Goal: Complete application form

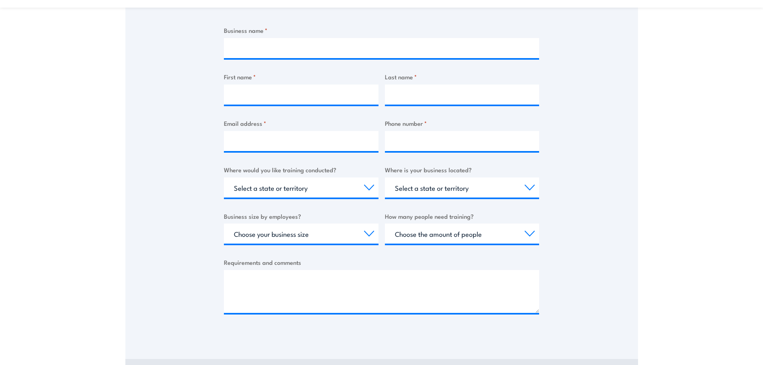
scroll to position [160, 0]
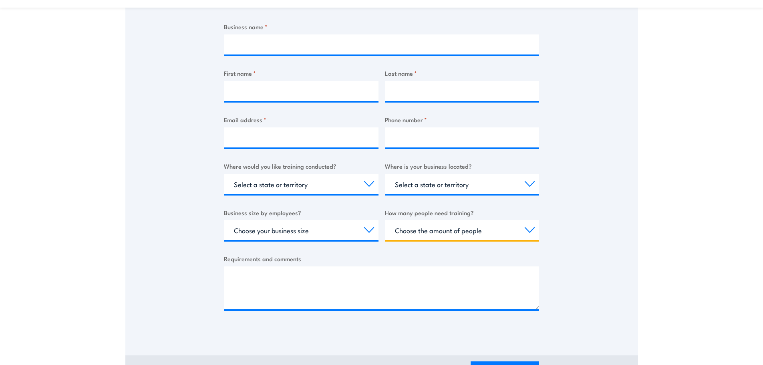
click at [538, 229] on select "Choose the amount of people 1 to 4 5 to 19 20+" at bounding box center [462, 230] width 155 height 20
click at [537, 242] on div "Business name * First name * Last name * Email address * Phone number * Where w…" at bounding box center [381, 172] width 315 height 301
click at [529, 239] on select "Choose the amount of people 1 to 4 5 to 19 20+" at bounding box center [462, 230] width 155 height 20
select select "5 to 19"
click at [385, 220] on select "Choose the amount of people 1 to 4 5 to 19 20+" at bounding box center [462, 230] width 155 height 20
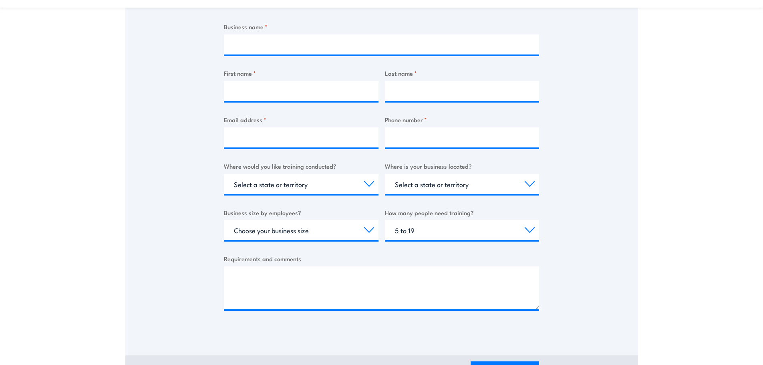
click at [568, 234] on div "Thank you for your interest in this course. Speak to our sales team for tailore…" at bounding box center [381, 133] width 513 height 400
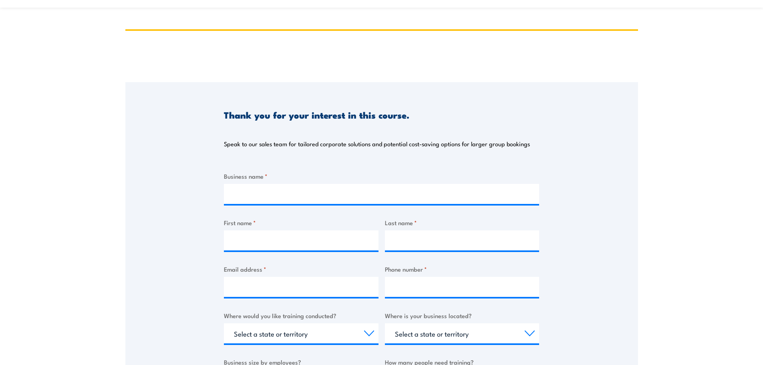
scroll to position [0, 0]
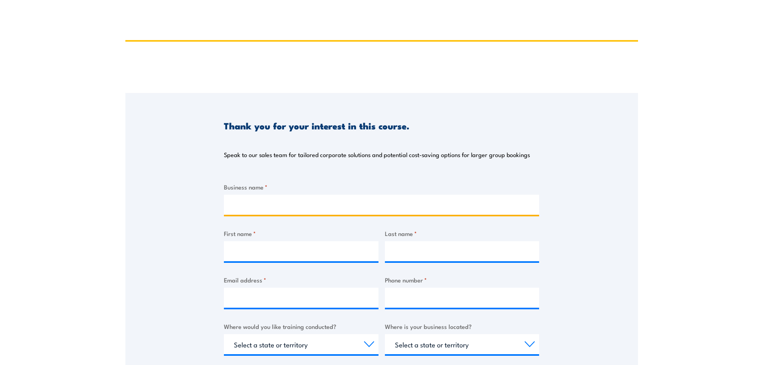
click at [309, 203] on input "Business name *" at bounding box center [381, 205] width 315 height 20
type input "[PERSON_NAME] + [PERSON_NAME] Pty Ltd"
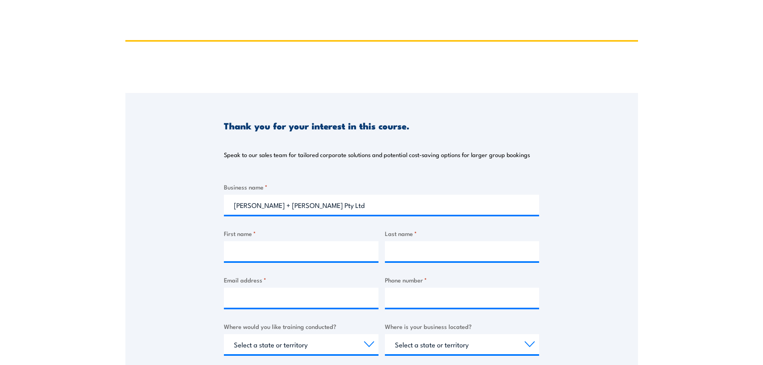
type input "[US_STATE]"
type input "[PERSON_NAME]"
type input "[US_STATE][EMAIL_ADDRESS][PERSON_NAME][DOMAIN_NAME]"
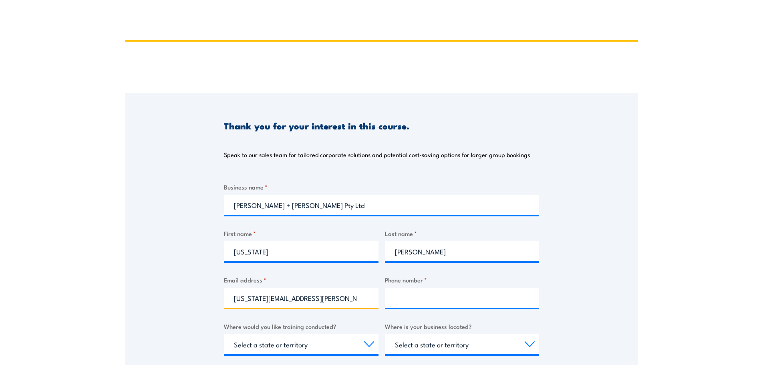
type input "0883980500"
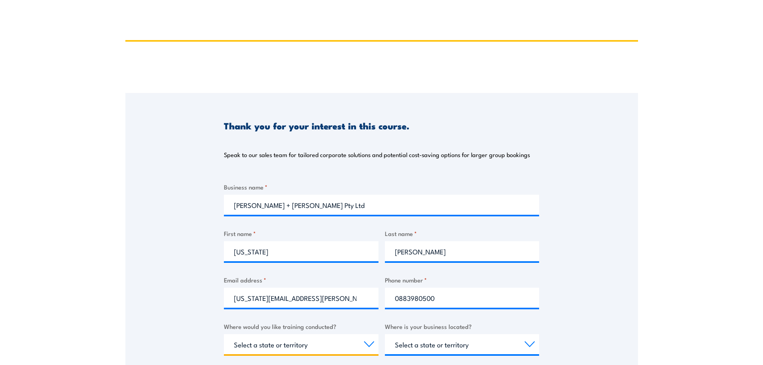
select select "SA"
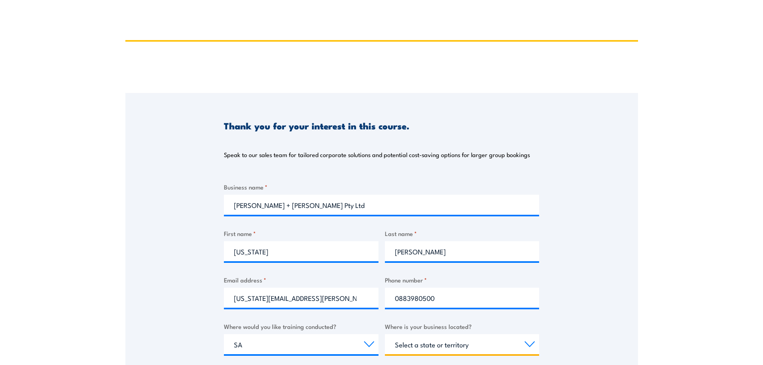
select select "SA"
click at [276, 261] on div "[US_STATE]" at bounding box center [301, 251] width 155 height 20
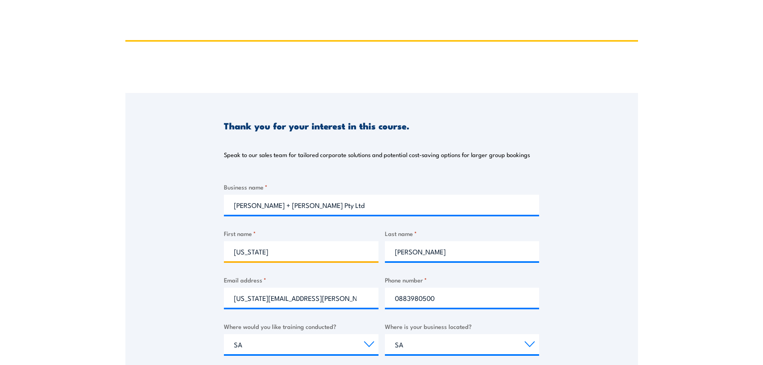
click at [278, 256] on input "[US_STATE]" at bounding box center [301, 251] width 155 height 20
type input "Jack"
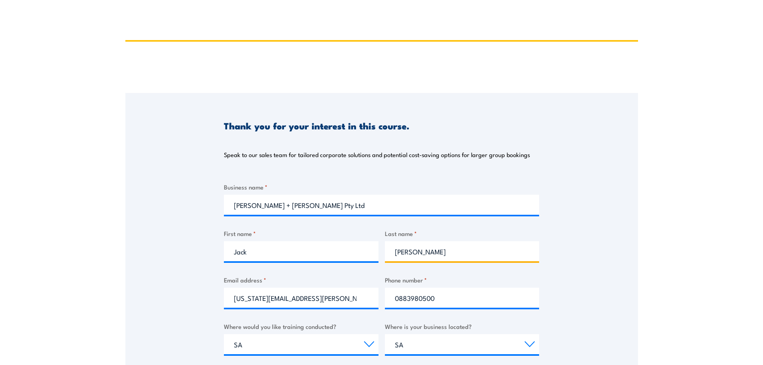
type input "[PERSON_NAME]"
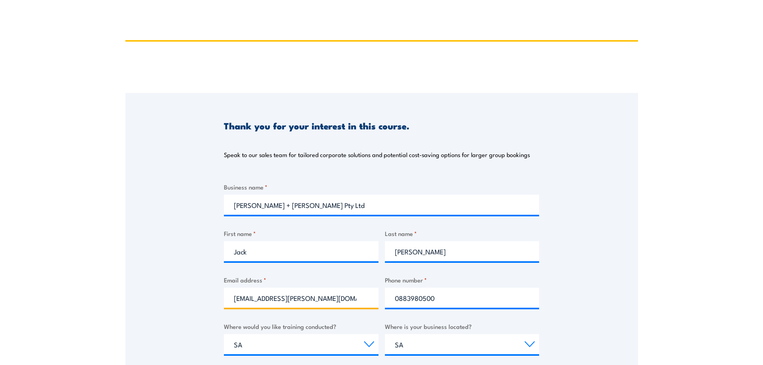
type input "[EMAIL_ADDRESS][PERSON_NAME][DOMAIN_NAME]"
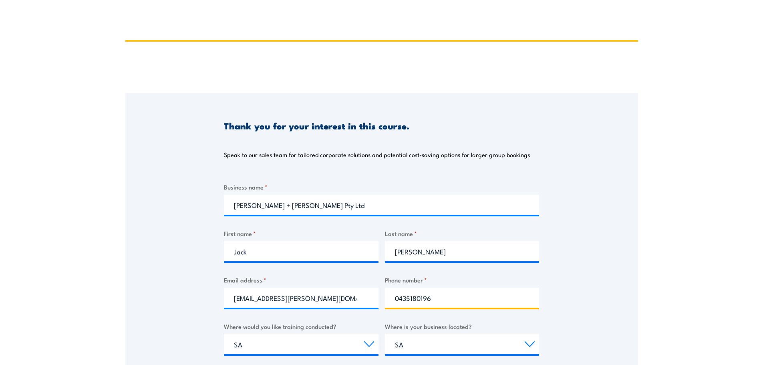
type input "0435180196"
click at [620, 227] on div "Thank you for your interest in this course. Speak to our sales team for tailore…" at bounding box center [381, 293] width 513 height 400
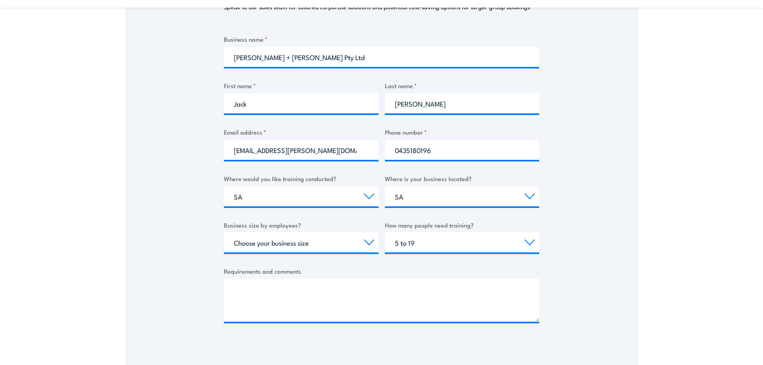
scroll to position [160, 0]
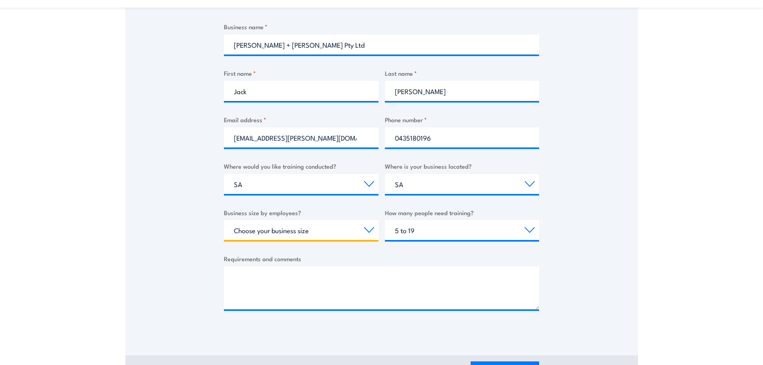
click at [322, 229] on select "Choose your business size 1 to 19 20 to 199 200+" at bounding box center [301, 230] width 155 height 20
select select "20 to 199"
click at [224, 220] on select "Choose your business size 1 to 19 20 to 199 200+" at bounding box center [301, 230] width 155 height 20
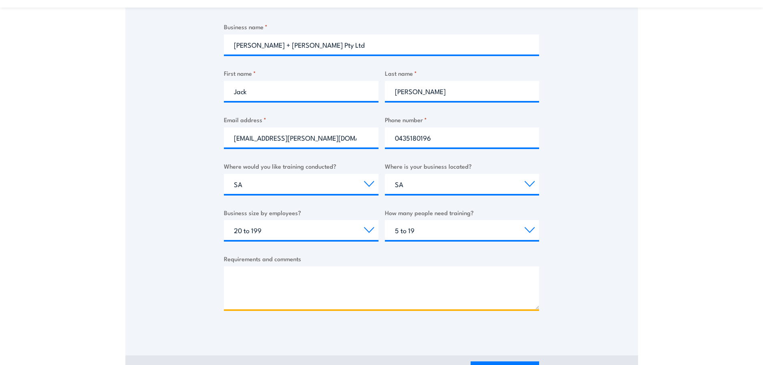
click at [339, 278] on textarea "Requirements and comments" at bounding box center [381, 287] width 315 height 43
type textarea "Adelaide Hills Winery- Balhannah SA"
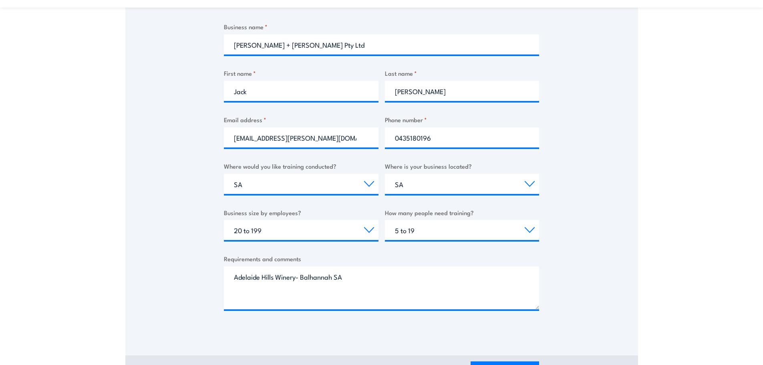
click at [583, 315] on div "Thank you for your interest in this course. Speak to our sales team for tailore…" at bounding box center [381, 133] width 513 height 400
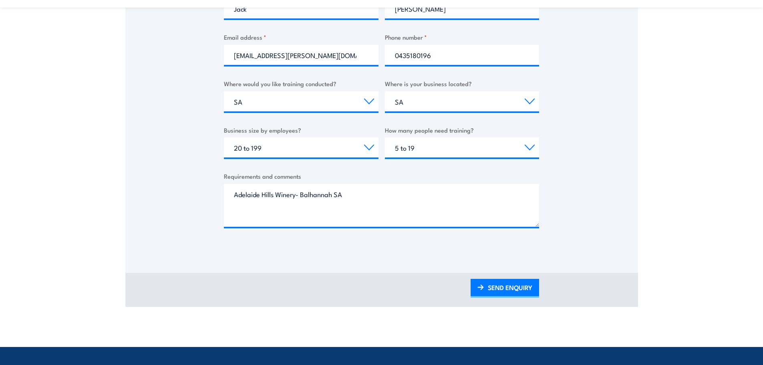
scroll to position [240, 0]
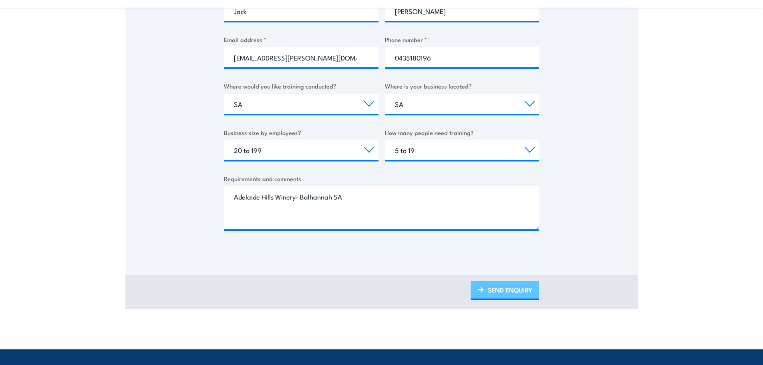
click at [500, 292] on link "SEND ENQUIRY" at bounding box center [505, 290] width 68 height 19
click at [513, 292] on link "SEND ENQUIRY" at bounding box center [505, 290] width 68 height 19
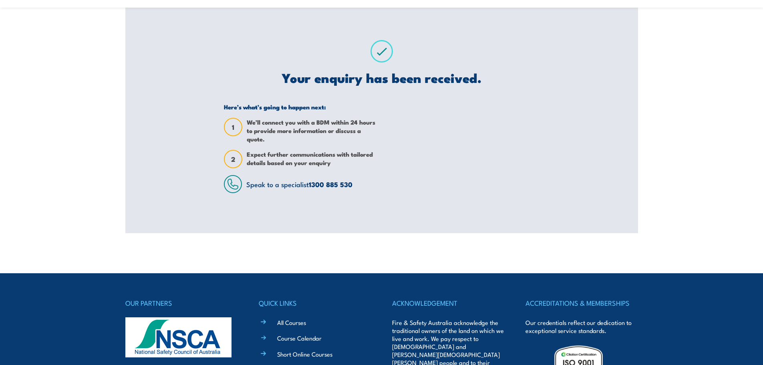
scroll to position [0, 0]
